Goal: Transaction & Acquisition: Purchase product/service

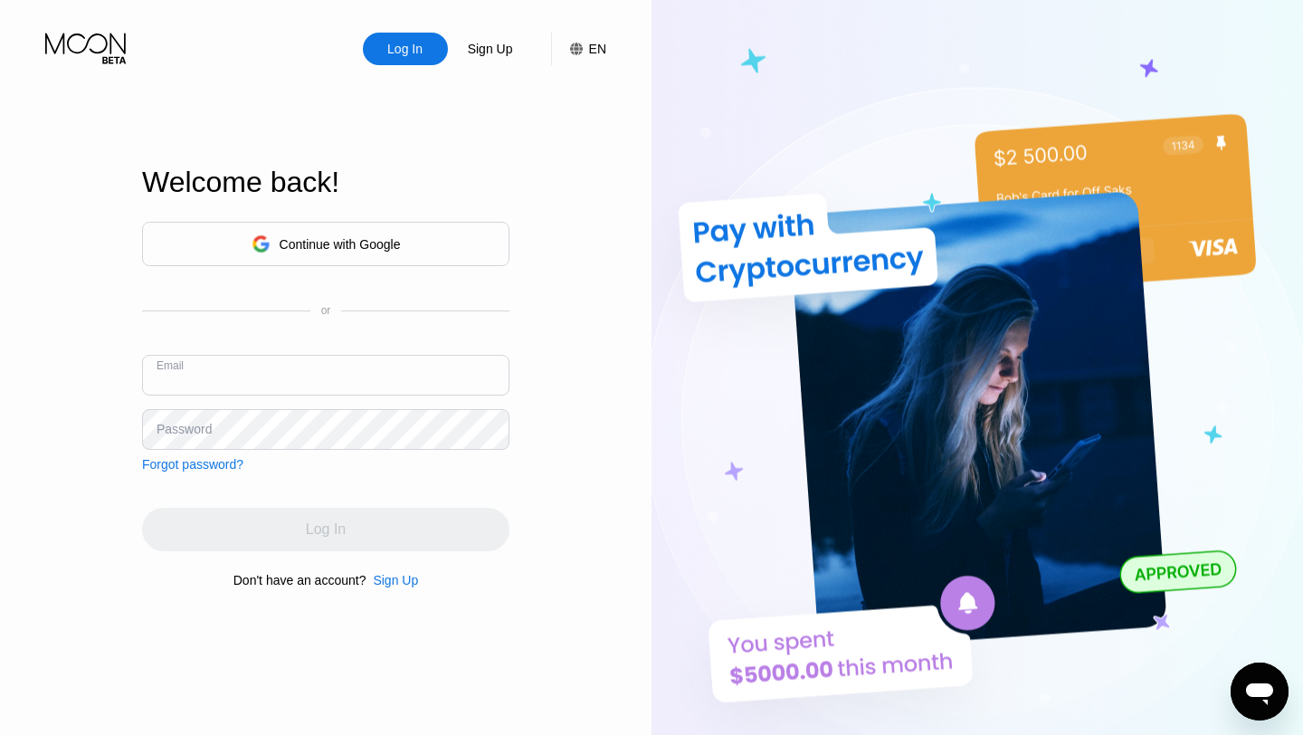
click at [224, 377] on input "text" at bounding box center [325, 375] width 367 height 41
click at [248, 389] on input "text" at bounding box center [325, 375] width 367 height 41
type input "[EMAIL_ADDRESS][DOMAIN_NAME]"
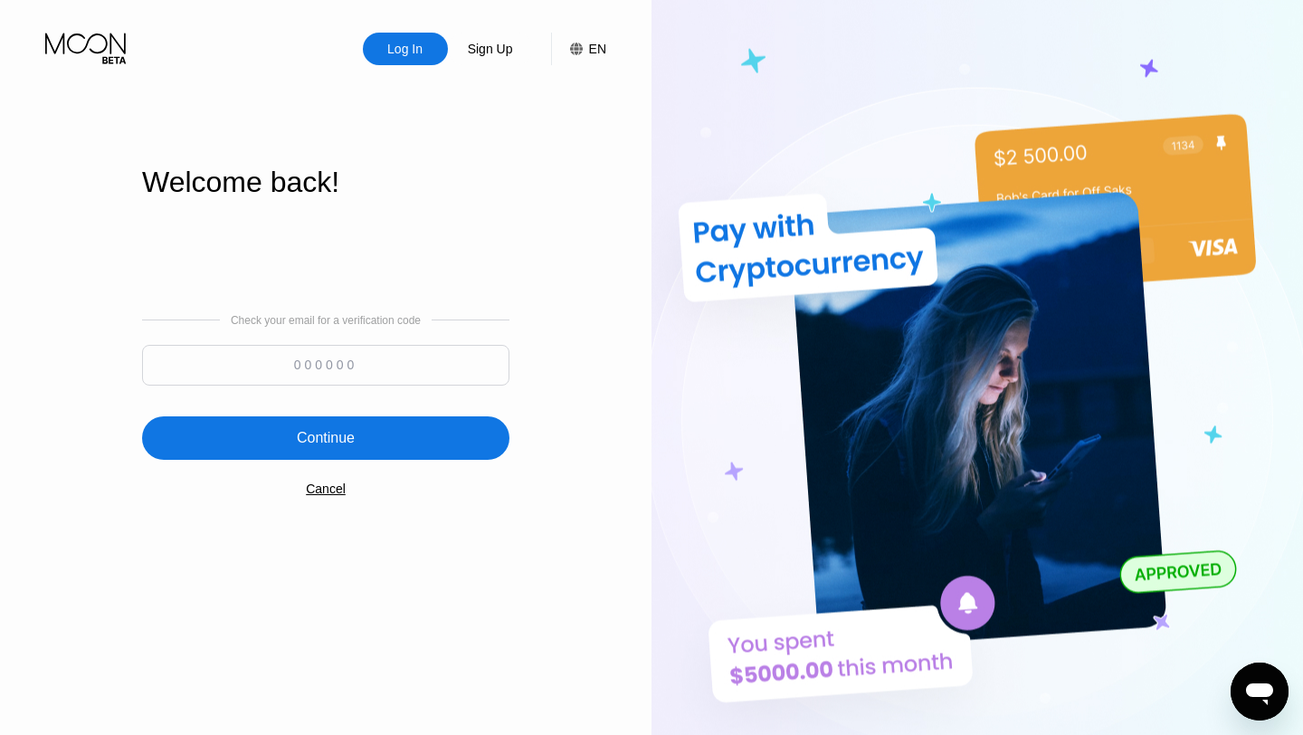
click at [312, 374] on input at bounding box center [325, 365] width 367 height 41
type input "674445"
click at [314, 437] on div "Continue" at bounding box center [326, 438] width 58 height 18
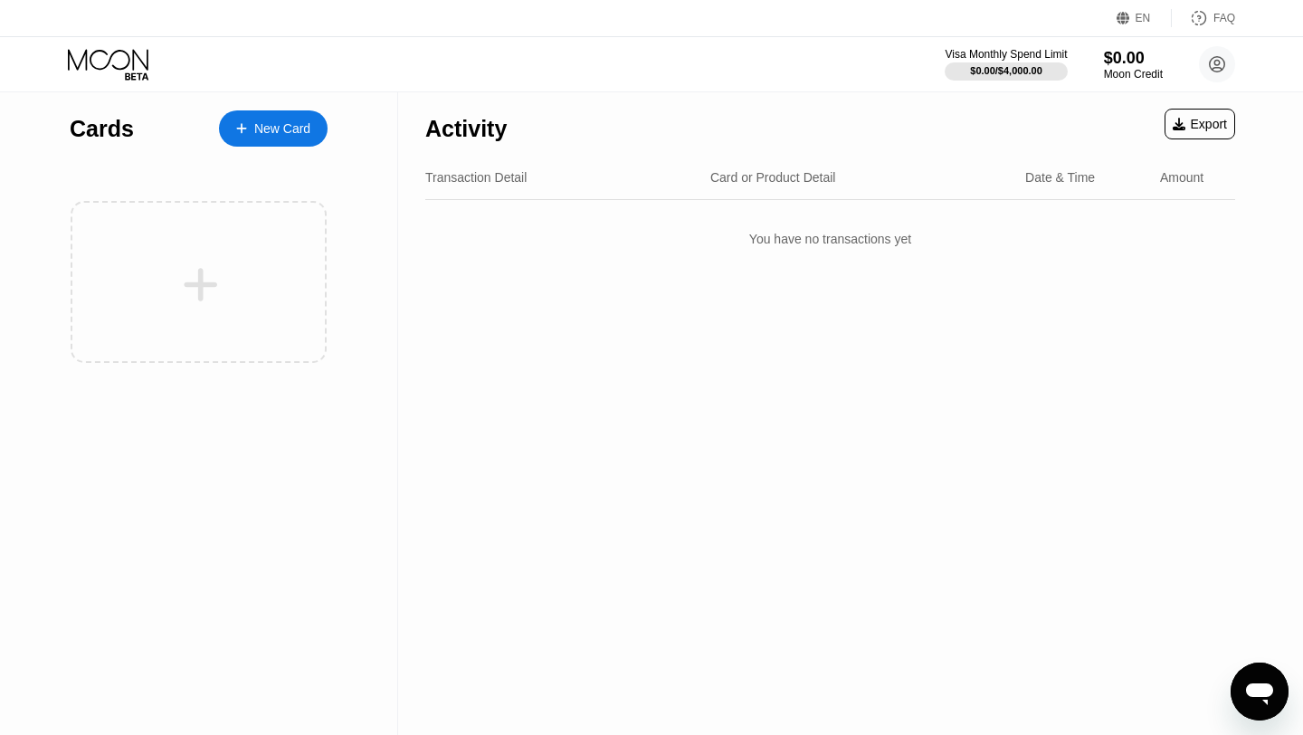
click at [274, 125] on div "New Card" at bounding box center [282, 128] width 56 height 15
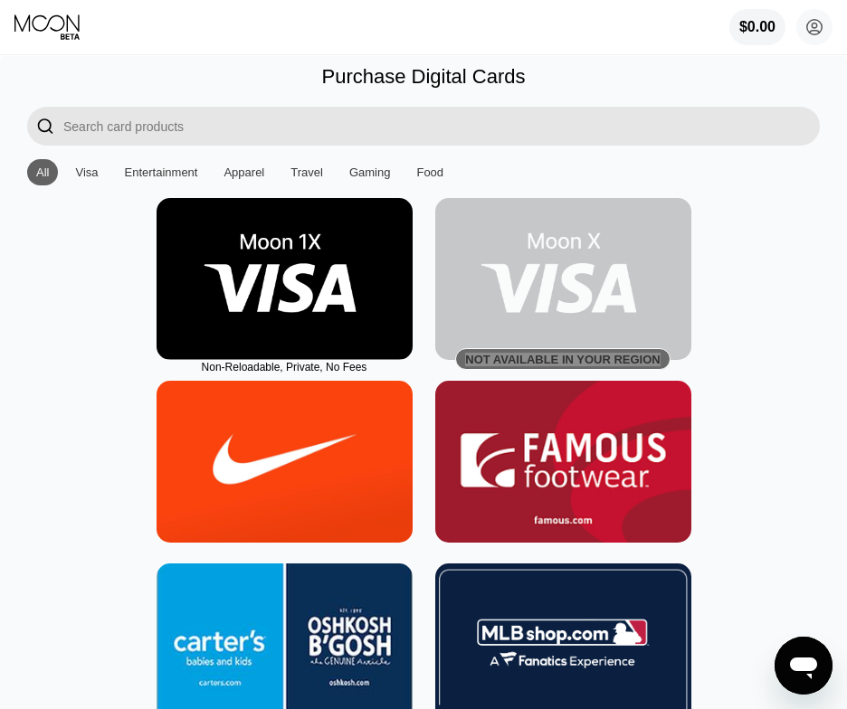
click at [488, 364] on div "Not available in your region" at bounding box center [562, 360] width 194 height 14
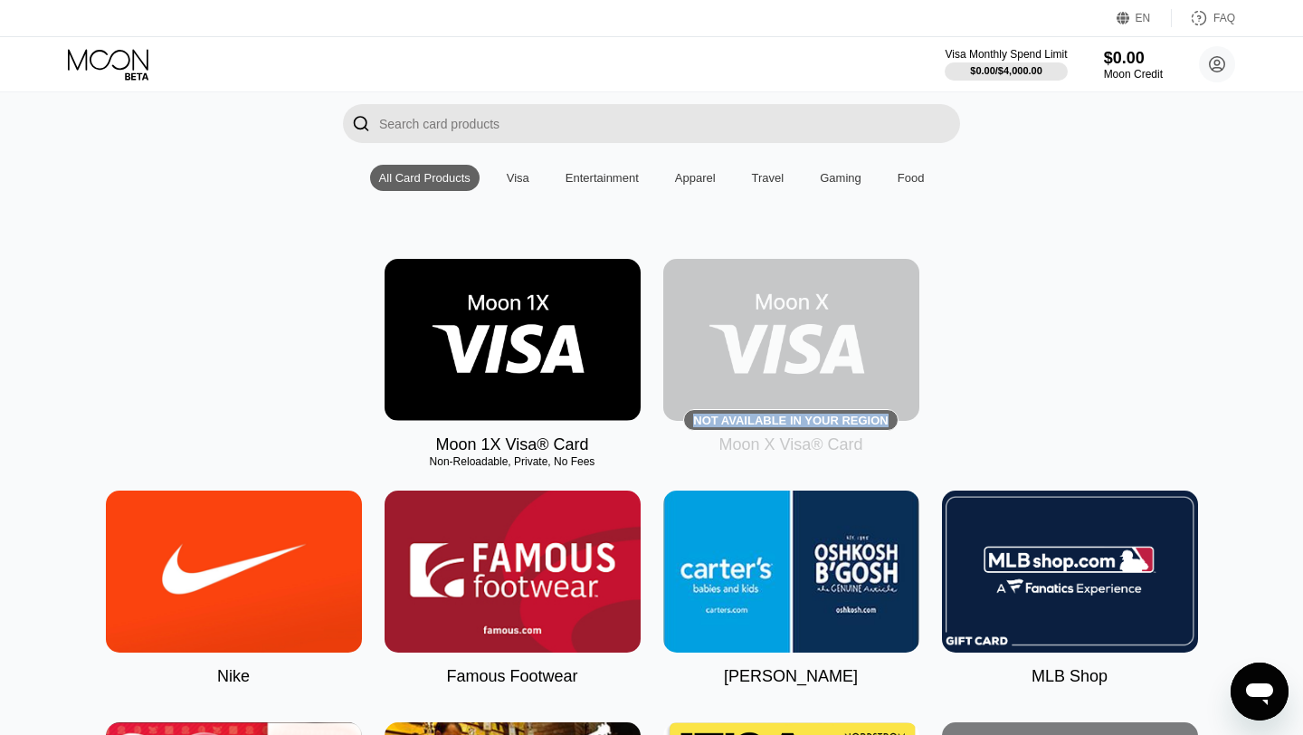
scroll to position [127, 0]
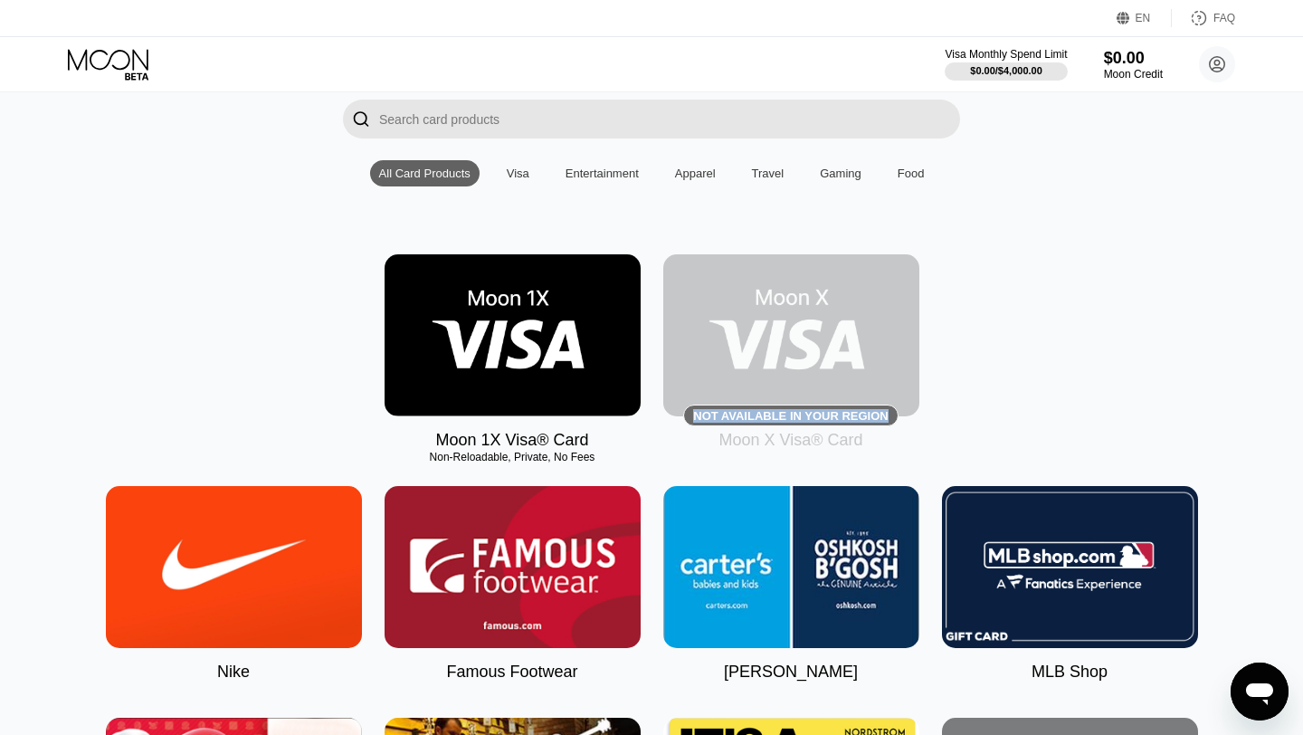
click at [499, 382] on img at bounding box center [512, 335] width 256 height 162
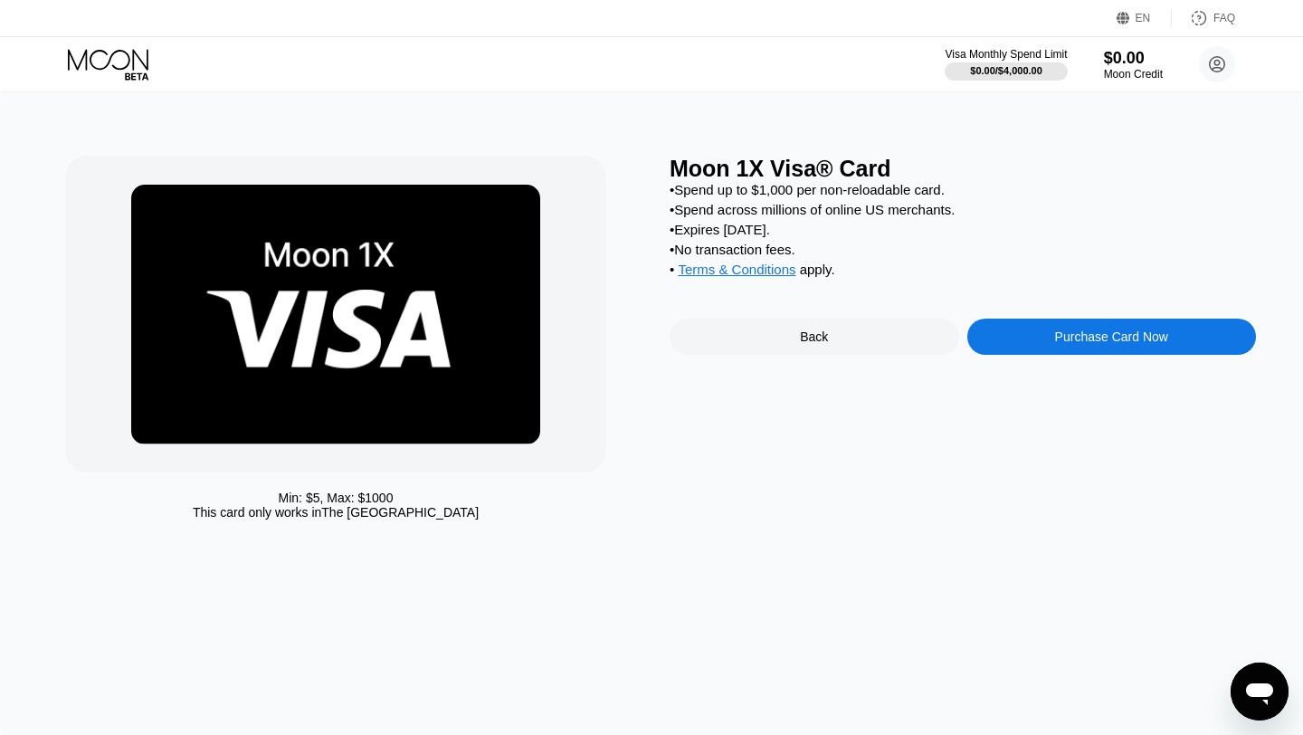
click at [846, 332] on div "Purchase Card Now" at bounding box center [1111, 336] width 113 height 14
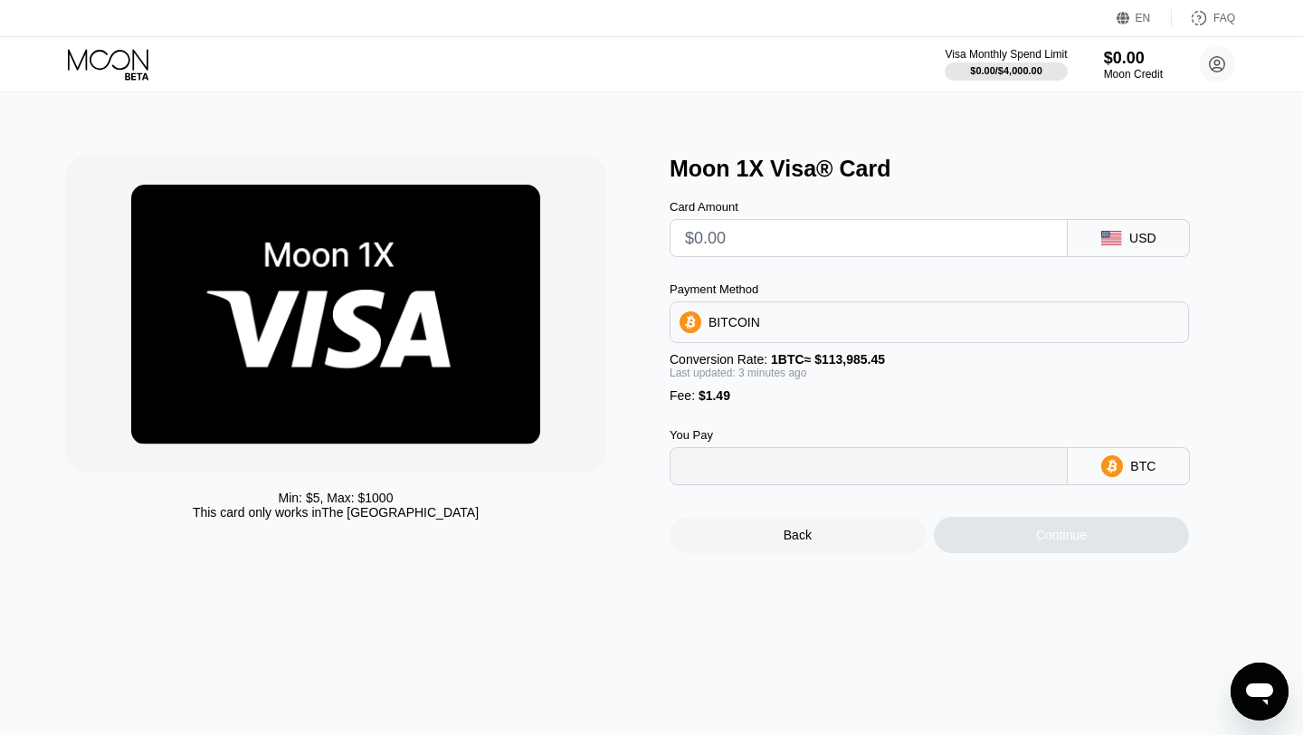
type input "0"
click at [846, 325] on icon at bounding box center [1171, 322] width 13 height 7
